Goal: Task Accomplishment & Management: Manage account settings

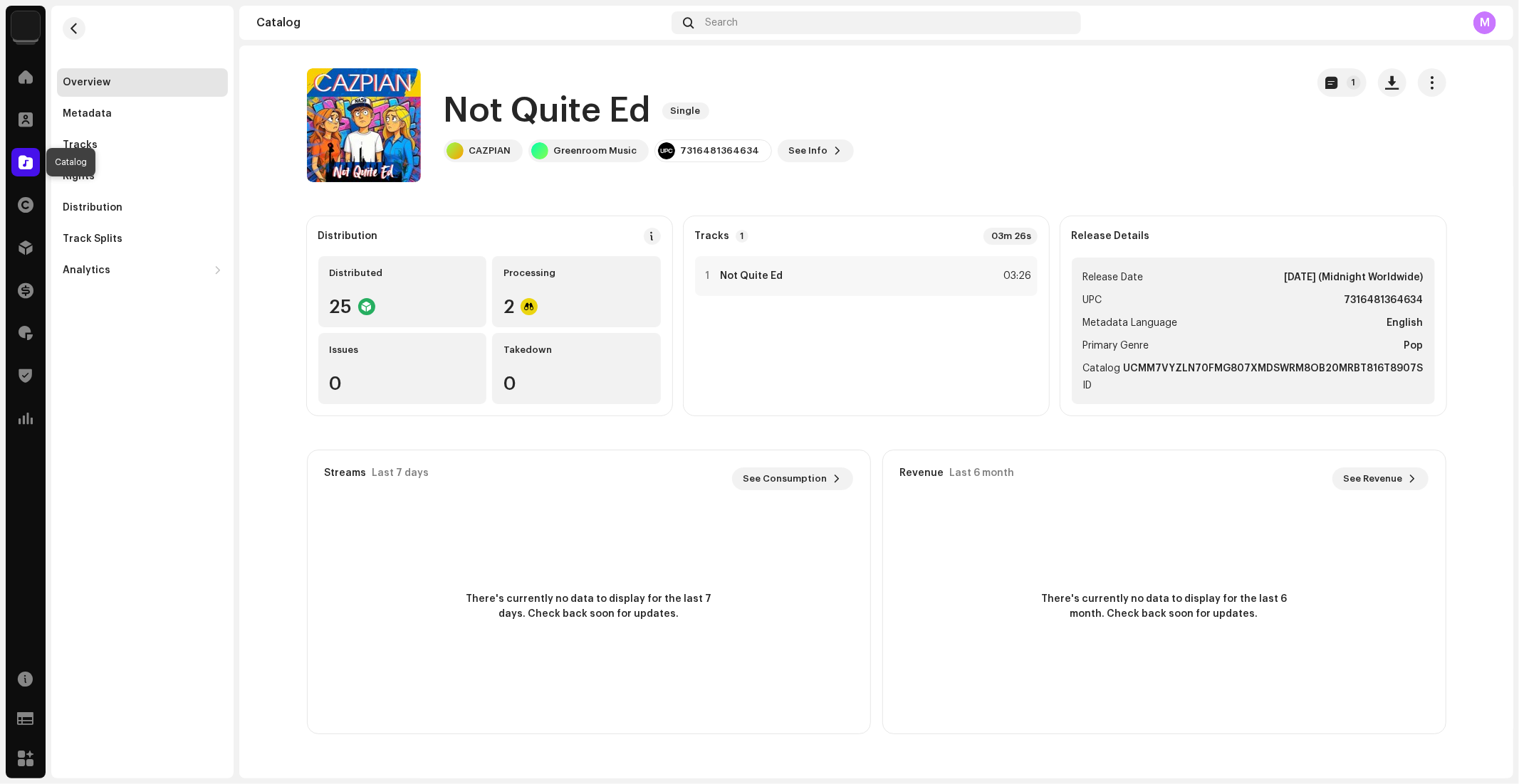
click at [26, 165] on span at bounding box center [26, 162] width 14 height 11
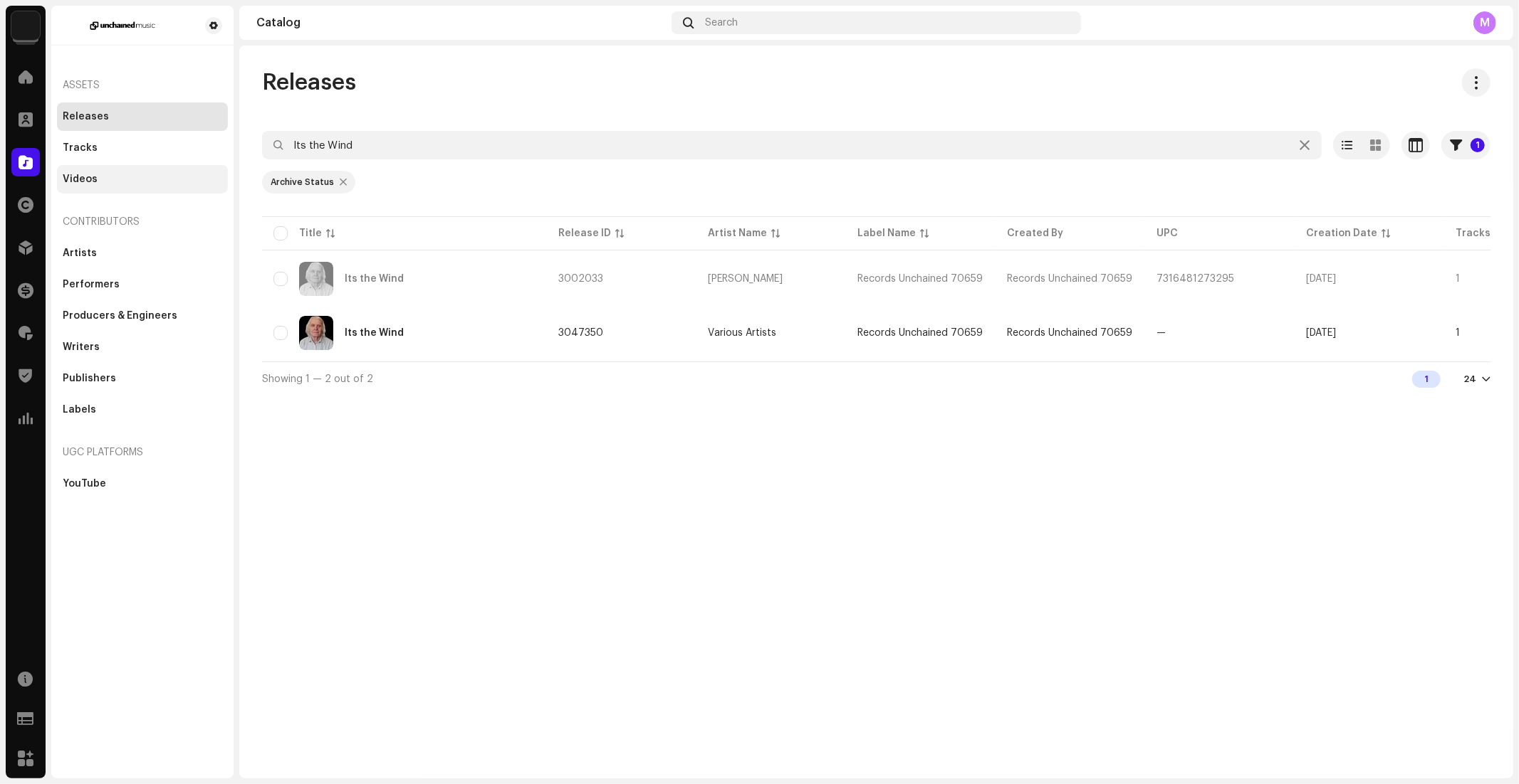
click at [91, 167] on div "Videos" at bounding box center [142, 180] width 171 height 29
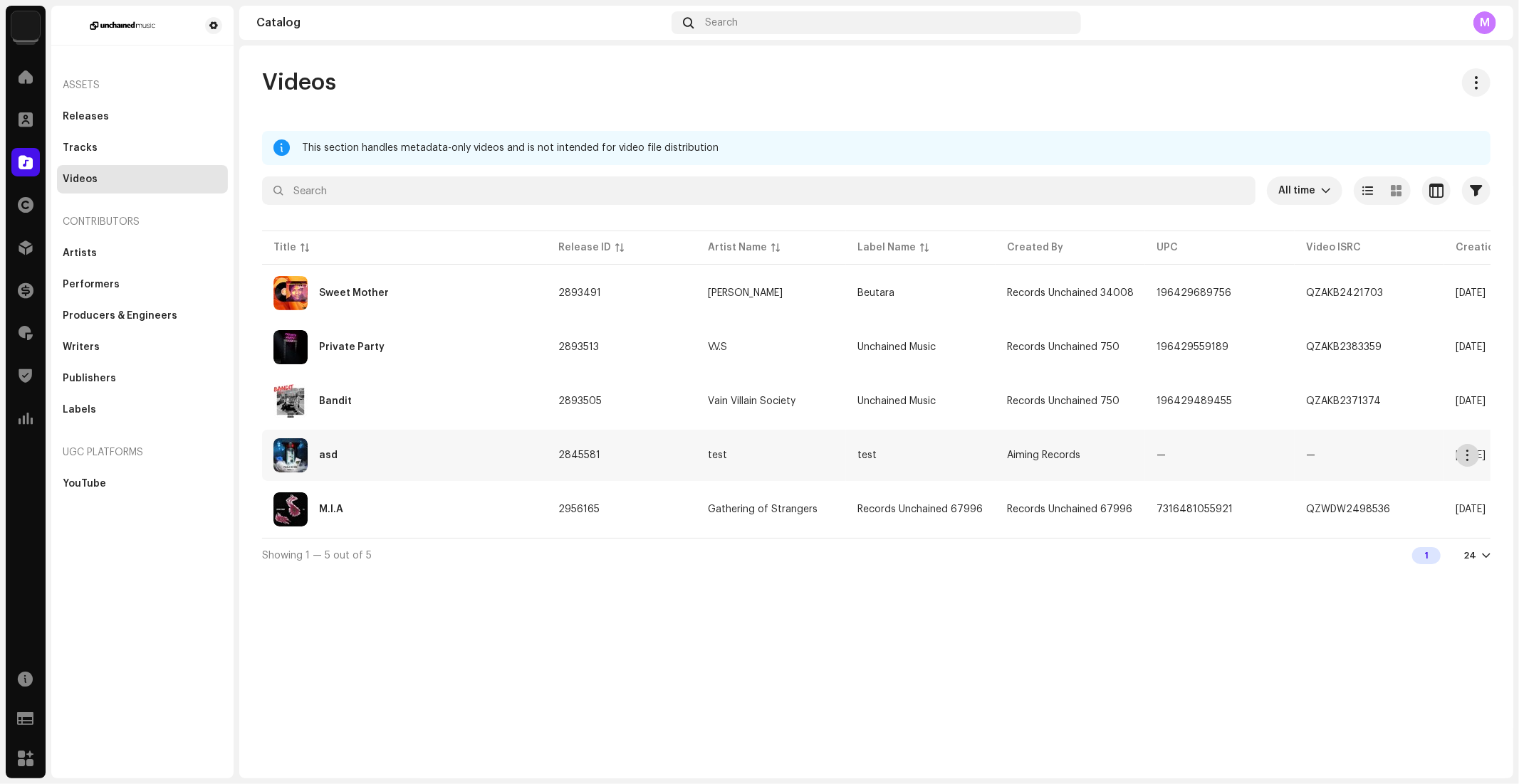
click at [1471, 458] on span "button" at bounding box center [1467, 455] width 10 height 11
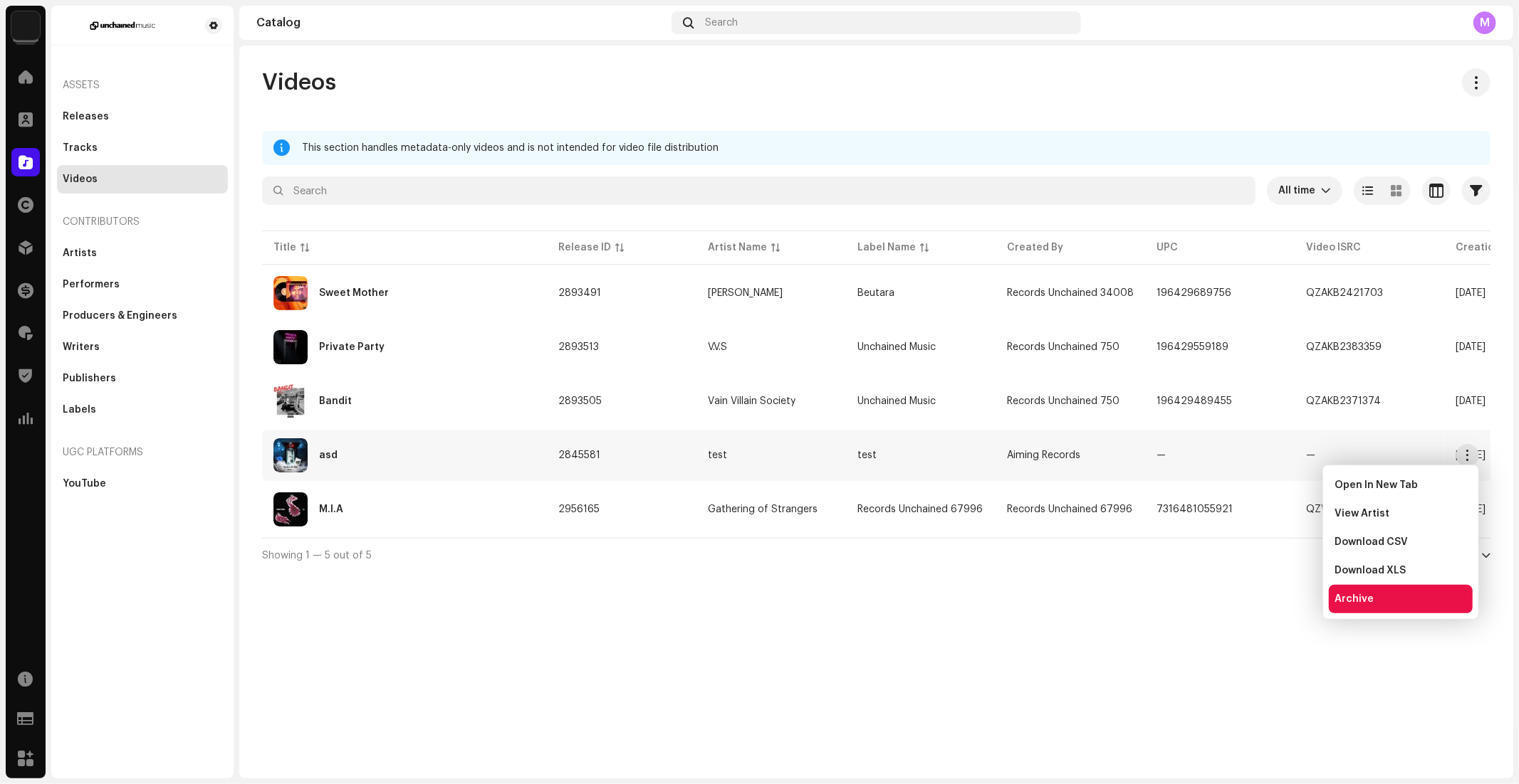
click at [1368, 597] on span "Archive" at bounding box center [1354, 599] width 39 height 11
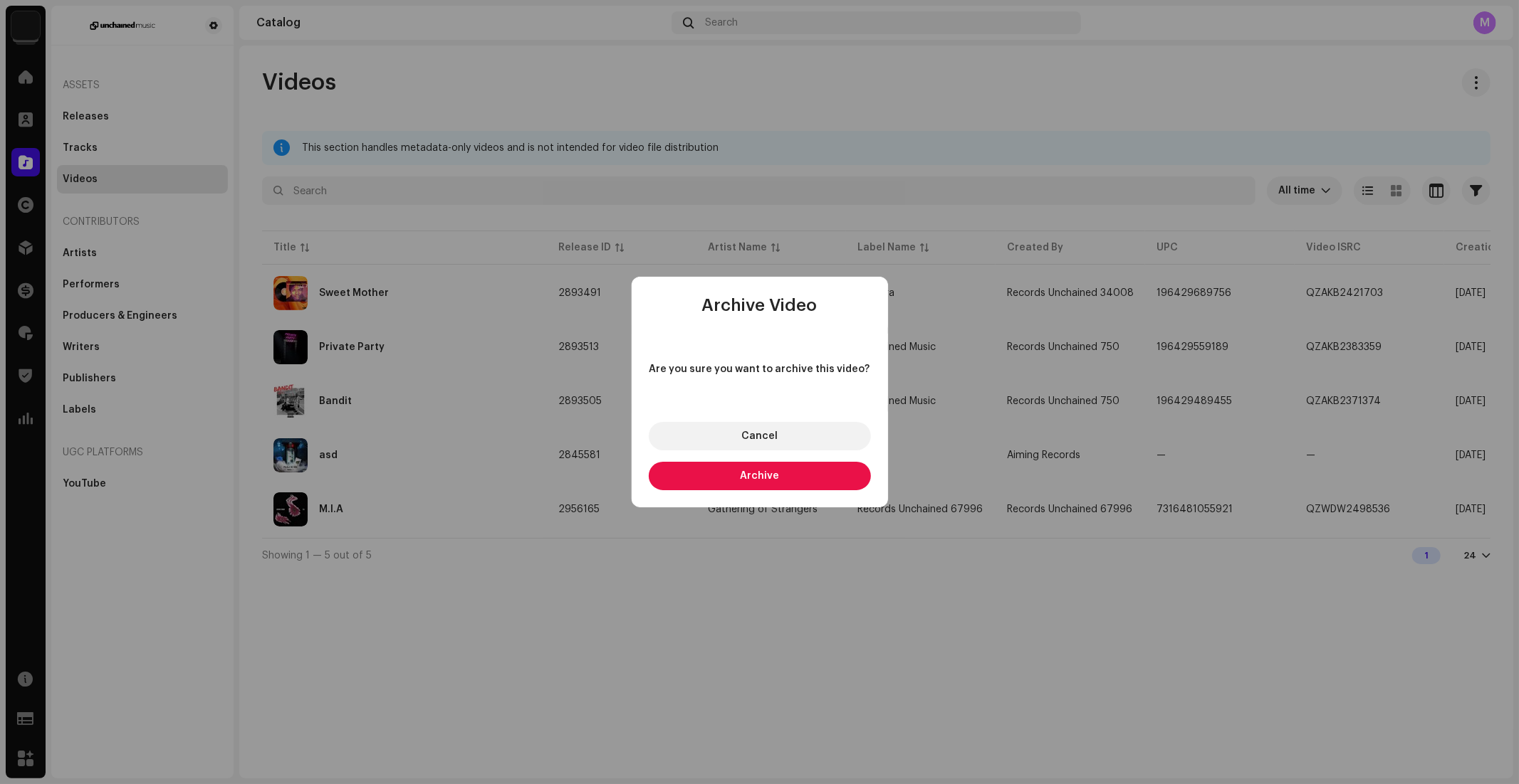
click at [801, 467] on button "Archive" at bounding box center [760, 476] width 222 height 29
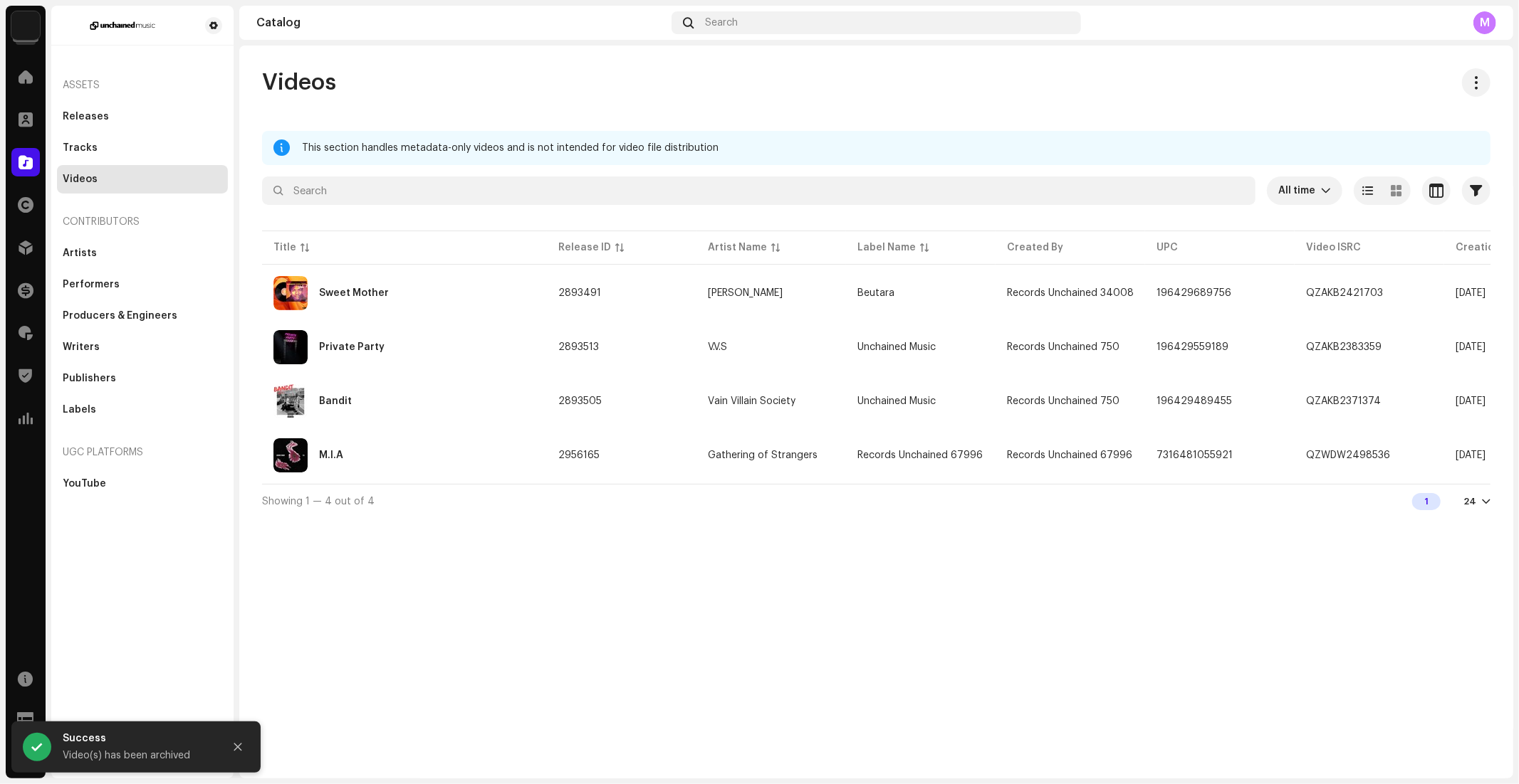
click at [878, 538] on div "Videos This section handles metadata-only videos and is not intended for video …" at bounding box center [876, 412] width 1274 height 733
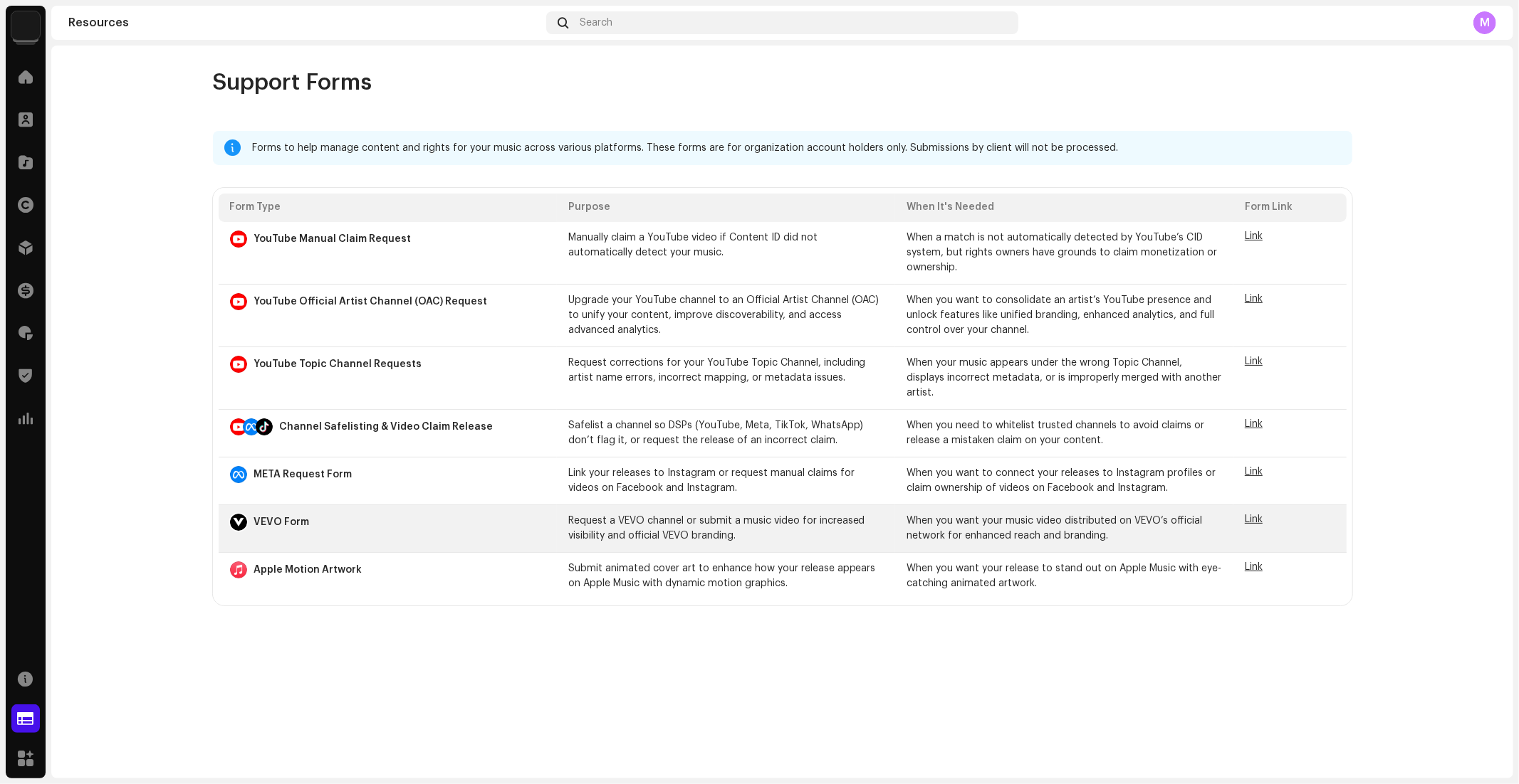
click at [1253, 515] on span "Link" at bounding box center [1254, 519] width 18 height 10
